Goal: Book appointment/travel/reservation

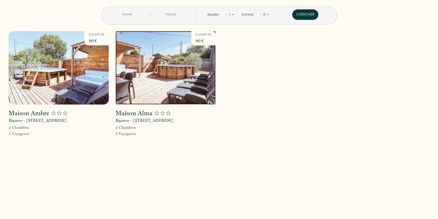
click at [176, 72] on img at bounding box center [165, 68] width 100 height 74
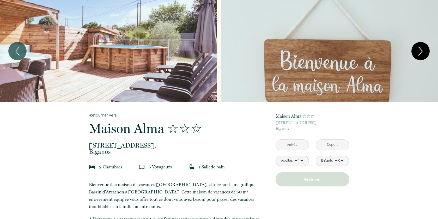
click at [423, 52] on icon "Next" at bounding box center [420, 51] width 11 height 16
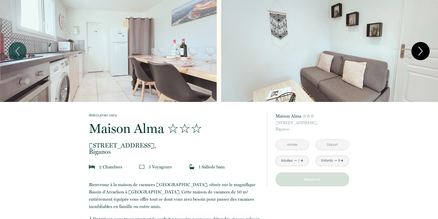
click at [423, 52] on icon "Next" at bounding box center [420, 51] width 11 height 16
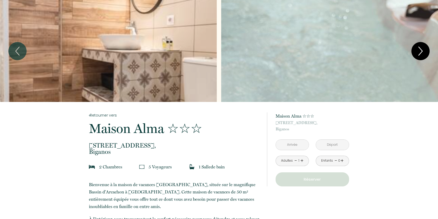
click at [423, 52] on icon "Next" at bounding box center [420, 51] width 11 height 16
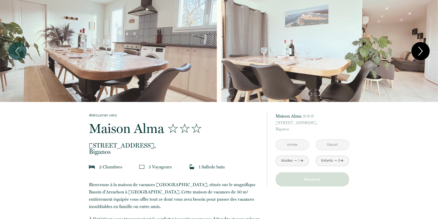
click at [423, 52] on icon "Next" at bounding box center [420, 51] width 11 height 16
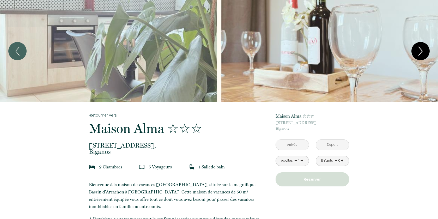
click at [423, 52] on icon "Next" at bounding box center [420, 51] width 11 height 16
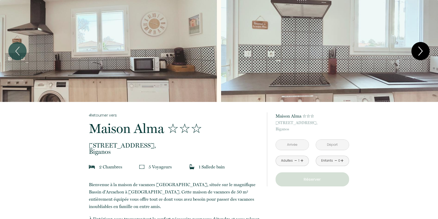
click at [423, 51] on icon "Next" at bounding box center [420, 51] width 11 height 16
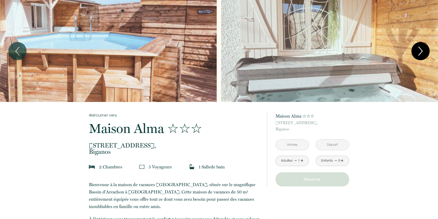
click at [422, 51] on icon "Next" at bounding box center [421, 51] width 4 height 8
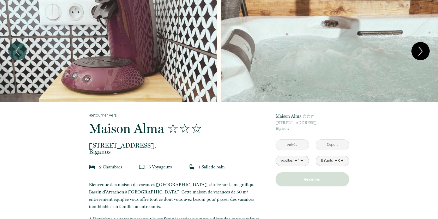
click at [423, 51] on icon "Next" at bounding box center [420, 51] width 11 height 16
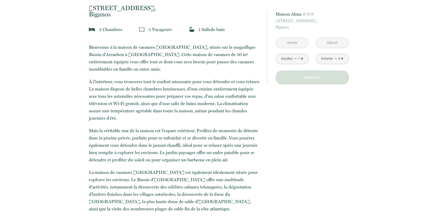
scroll to position [138, 0]
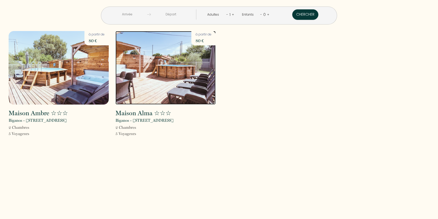
click at [154, 91] on img at bounding box center [165, 68] width 100 height 74
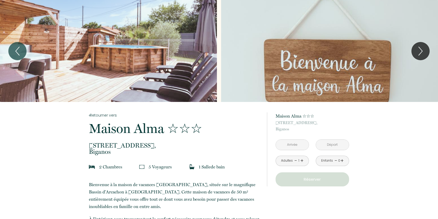
click at [296, 146] on input "text" at bounding box center [292, 145] width 33 height 10
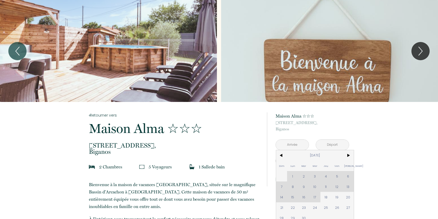
click at [337, 186] on div "Dim Lun Mar Mer Jeu Ven Sam 1 2 3 4 5 6 7 8 9 10 11 12 13 14 15 16 17 18 19 20 …" at bounding box center [315, 186] width 78 height 73
click at [337, 187] on div "Dim Lun Mar Mer Jeu Ven Sam 1 2 3 4 5 6 7 8 9 10 11 12 13 14 15 16 17 18 19 20 …" at bounding box center [315, 186] width 78 height 73
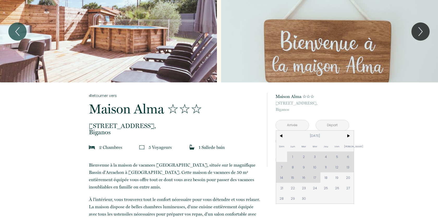
scroll to position [25, 0]
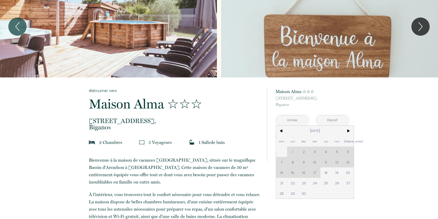
click at [338, 161] on div "Dim Lun Mar Mer Jeu Ven Sam 1 2 3 4 5 6 7 8 9 10 11 12 13 14 15 16 17 18 19 20 …" at bounding box center [315, 162] width 78 height 73
click at [352, 162] on div "Dim Lun Mar Mer Jeu Ven Sam 1 2 3 4 5 6 7 8 9 10 11 12 13 14 15 16 17 18 19 20 …" at bounding box center [315, 162] width 78 height 73
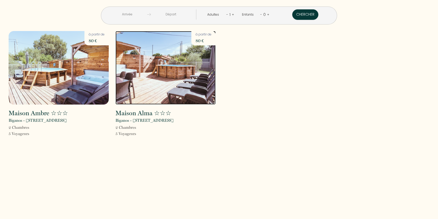
click at [173, 77] on img at bounding box center [165, 68] width 100 height 74
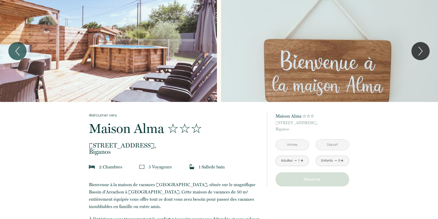
click at [295, 146] on input "text" at bounding box center [292, 145] width 33 height 10
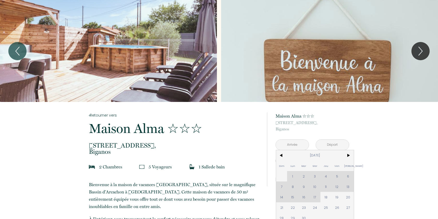
click at [338, 186] on div "Dim Lun Mar Mer Jeu Ven Sam 1 2 3 4 5 6 7 8 9 10 11 12 13 14 15 16 17 18 19 20 …" at bounding box center [315, 186] width 78 height 73
click at [349, 186] on div "Dim Lun Mar Mer Jeu Ven Sam 1 2 3 4 5 6 7 8 9 10 11 12 13 14 15 16 17 18 19 20 …" at bounding box center [315, 186] width 78 height 73
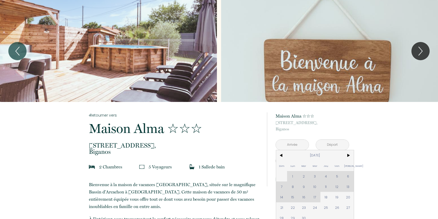
click at [335, 188] on div "Dim Lun Mar Mer Jeu Ven Sam 1 2 3 4 5 6 7 8 9 10 11 12 13 14 15 16 17 18 19 20 …" at bounding box center [315, 186] width 78 height 73
